Goal: Information Seeking & Learning: Learn about a topic

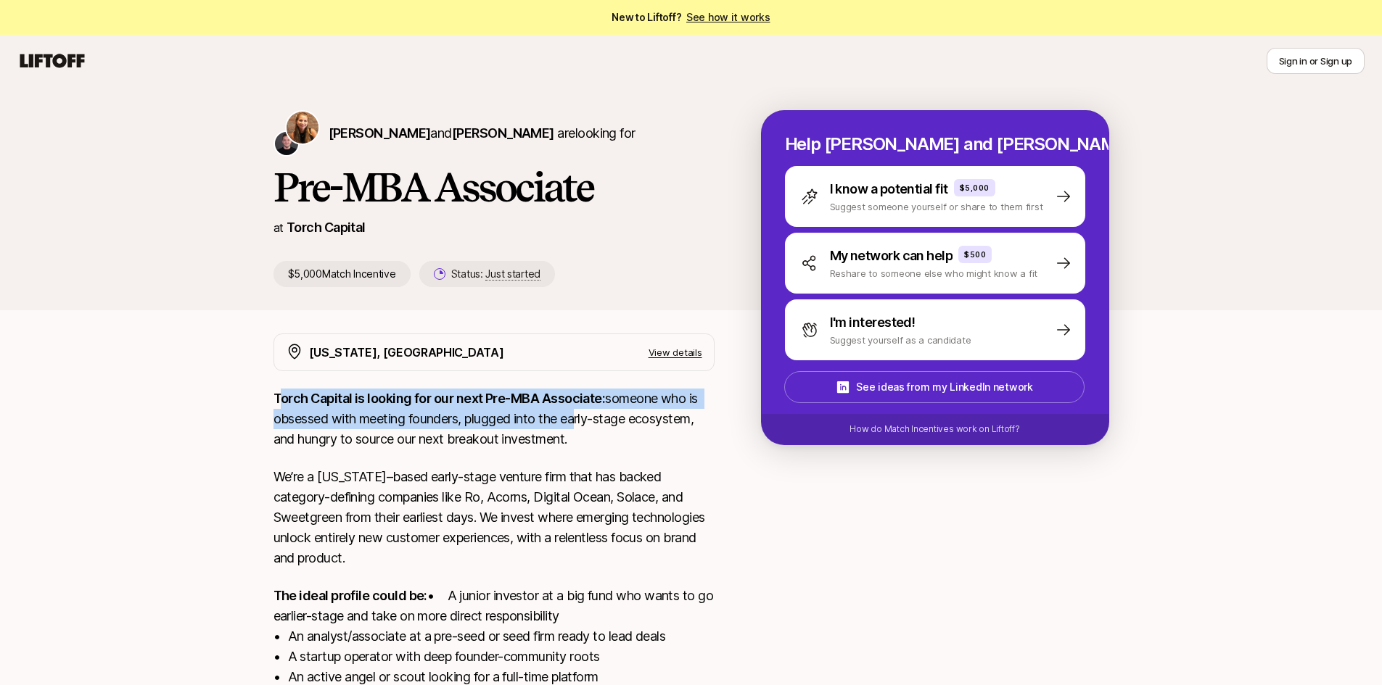
drag, startPoint x: 305, startPoint y: 392, endPoint x: 567, endPoint y: 424, distance: 263.2
click at [575, 424] on div "[US_STATE], [GEOGRAPHIC_DATA] View details Torch Capital is looking for our nex…" at bounding box center [493, 583] width 441 height 499
click at [509, 421] on p "Torch Capital is looking for our next Pre-MBA Associate: someone who is obsesse…" at bounding box center [493, 419] width 441 height 61
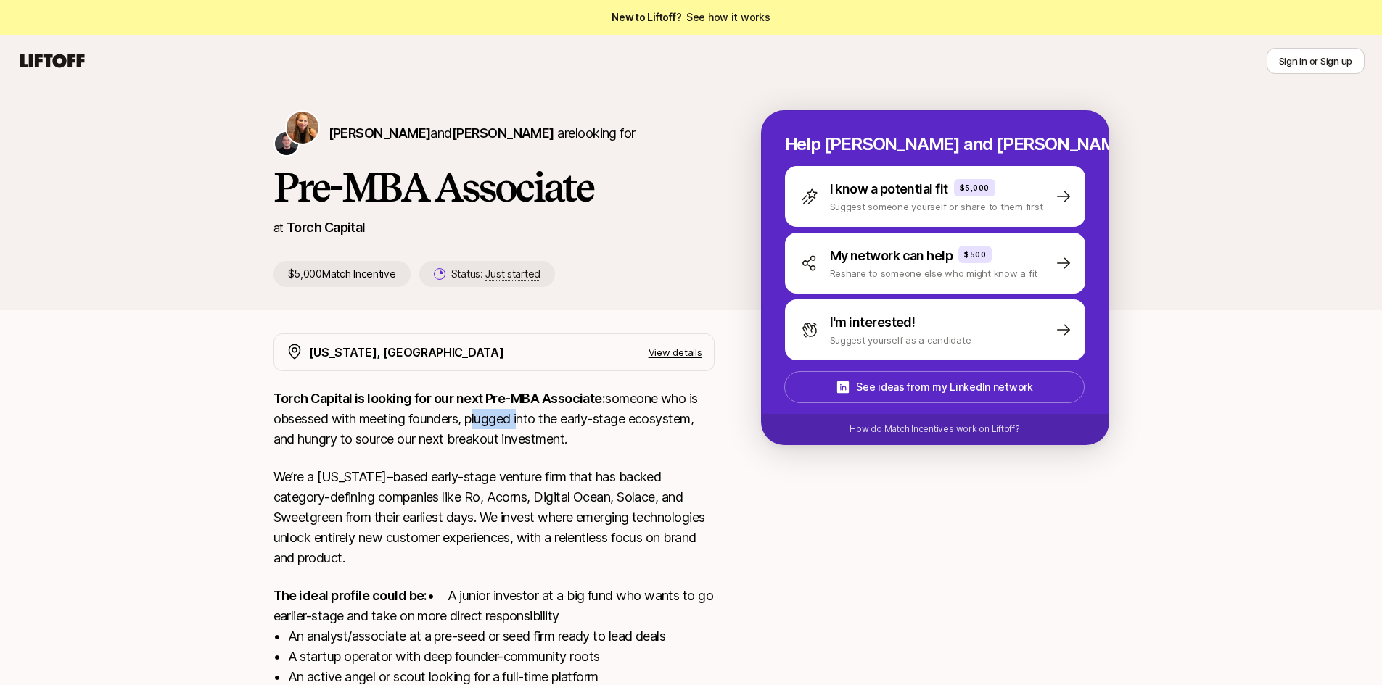
click at [509, 421] on p "Torch Capital is looking for our next Pre-MBA Associate: someone who is obsesse…" at bounding box center [493, 419] width 441 height 61
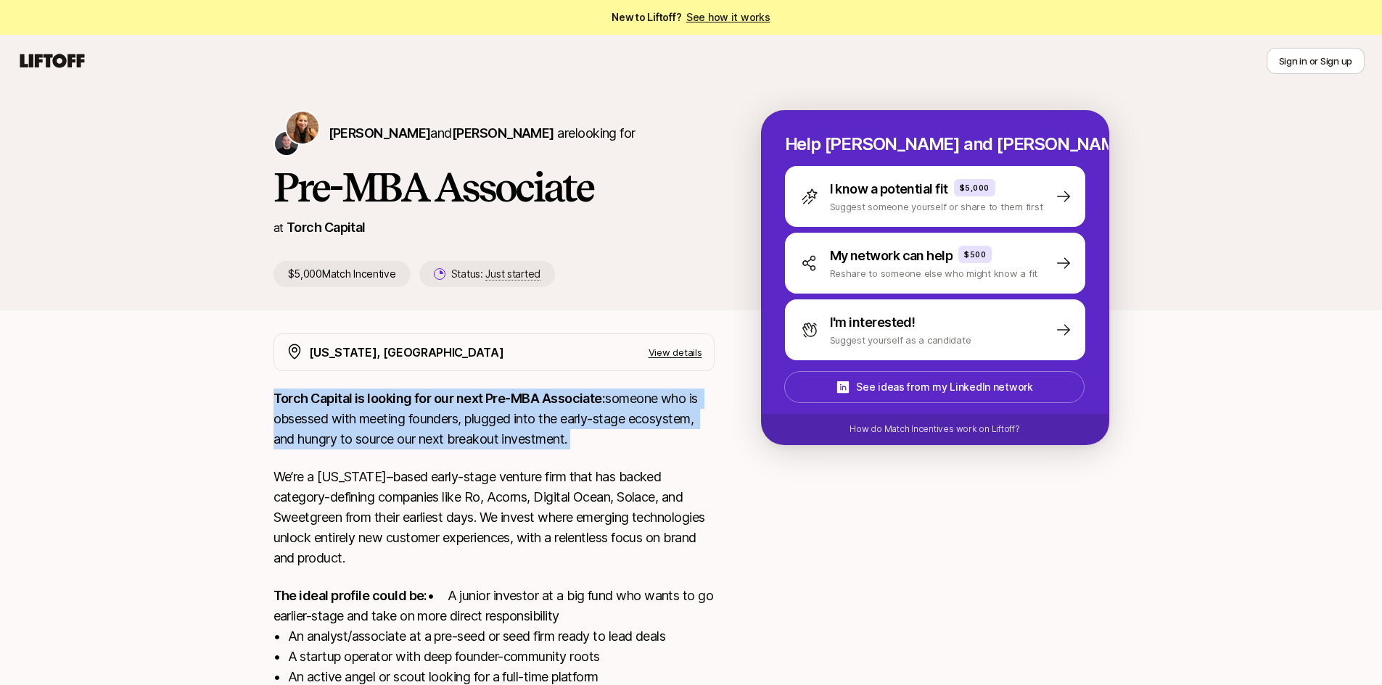
click at [509, 421] on p "Torch Capital is looking for our next Pre-MBA Associate: someone who is obsesse…" at bounding box center [493, 419] width 441 height 61
click at [465, 421] on p "Torch Capital is looking for our next Pre-MBA Associate: someone who is obsesse…" at bounding box center [493, 419] width 441 height 61
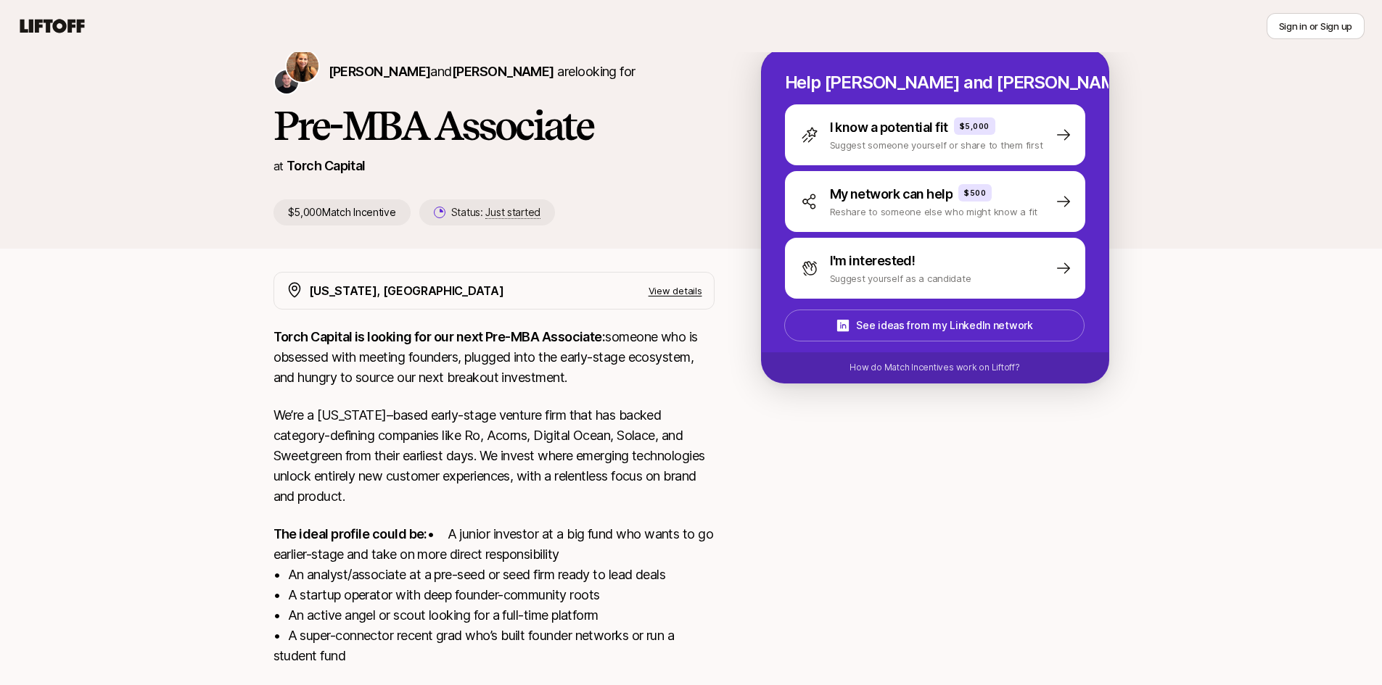
scroll to position [214, 0]
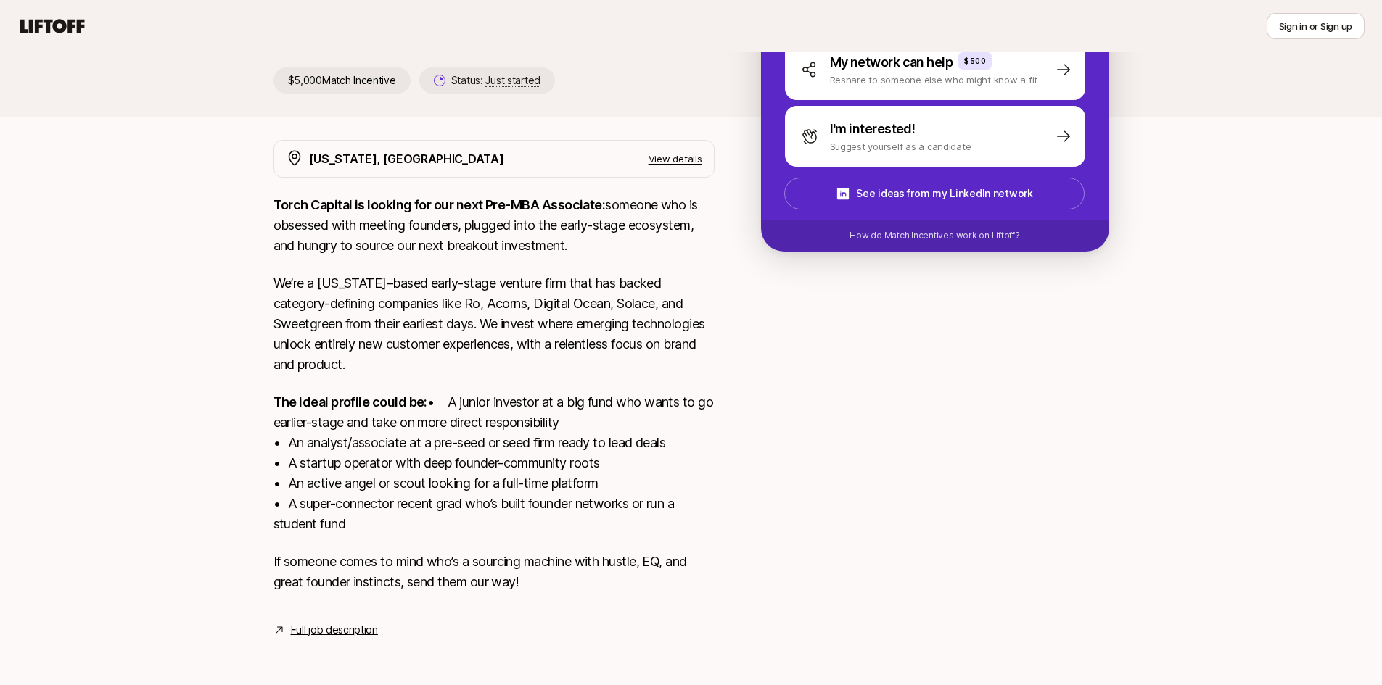
click at [400, 195] on p "Torch Capital is looking for our next Pre-MBA Associate: someone who is obsesse…" at bounding box center [493, 225] width 441 height 61
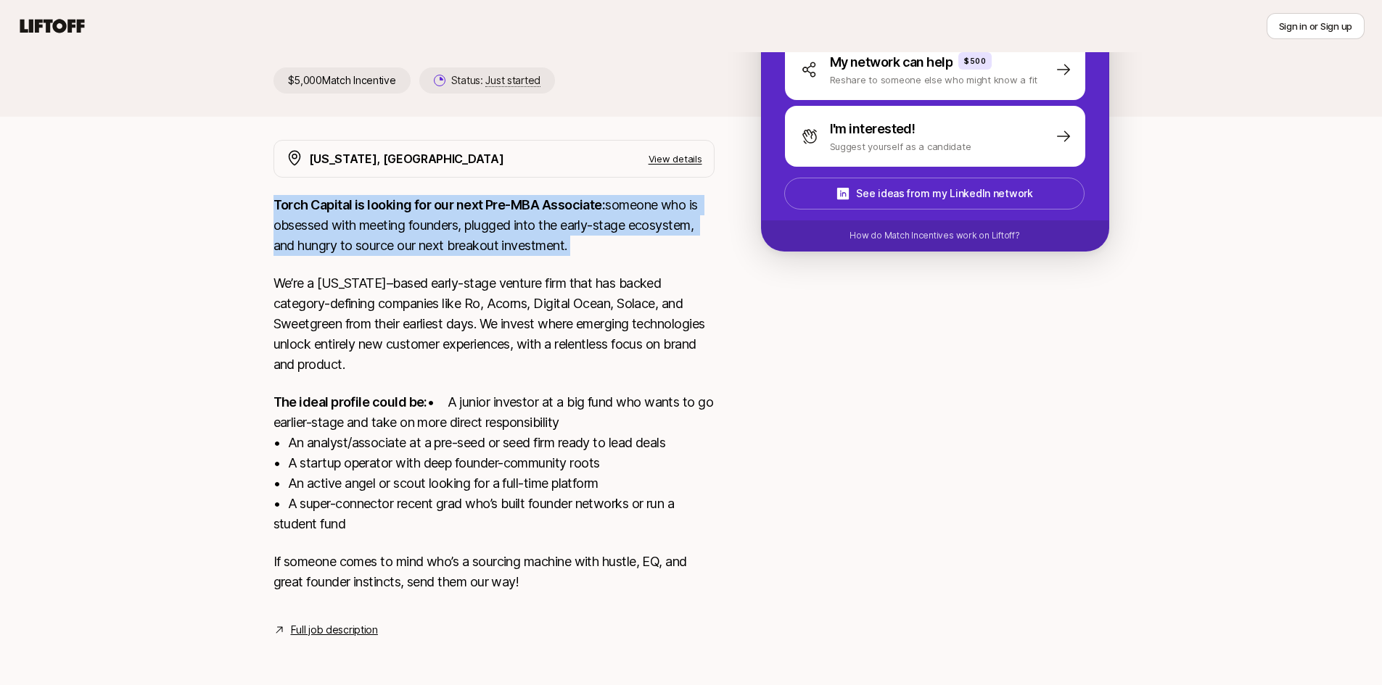
drag, startPoint x: 400, startPoint y: 193, endPoint x: 346, endPoint y: 203, distance: 54.6
click at [397, 195] on p "Torch Capital is looking for our next Pre-MBA Associate: someone who is obsesse…" at bounding box center [493, 225] width 441 height 61
click at [346, 203] on p "Torch Capital is looking for our next Pre-MBA Associate: someone who is obsesse…" at bounding box center [493, 225] width 441 height 61
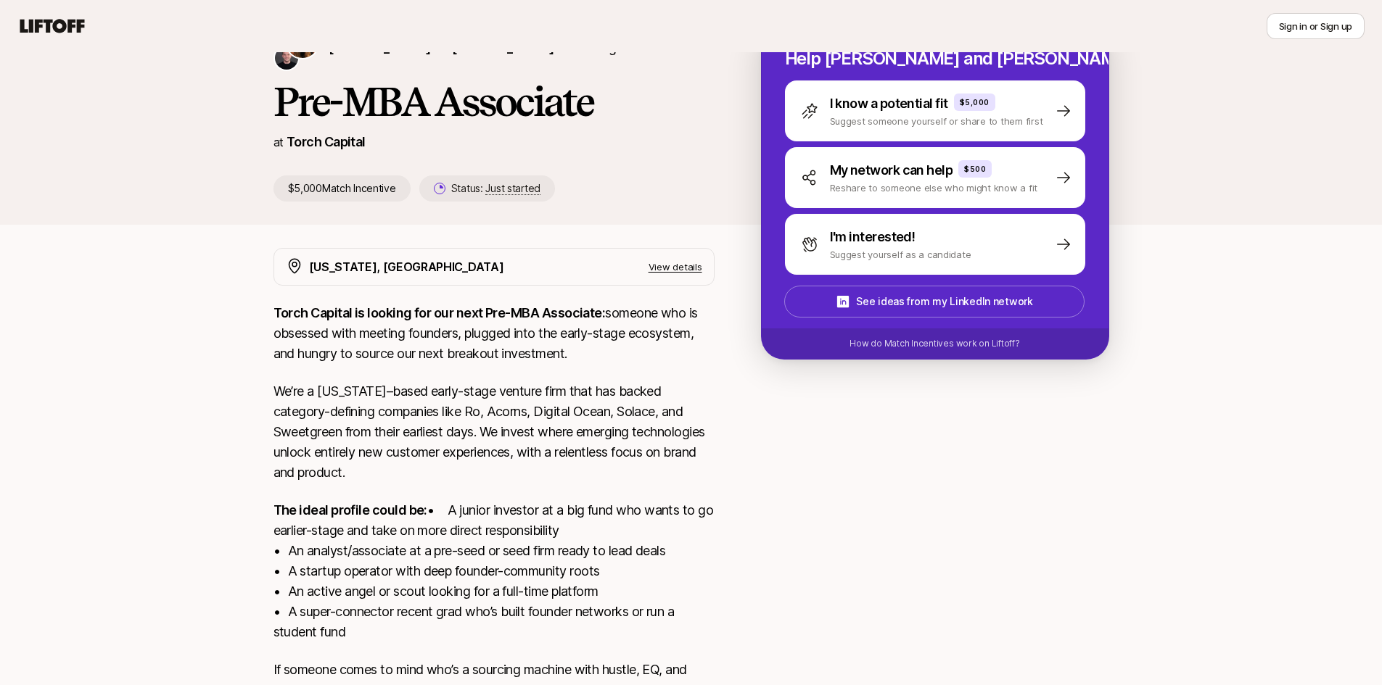
scroll to position [0, 0]
